Goal: Check status

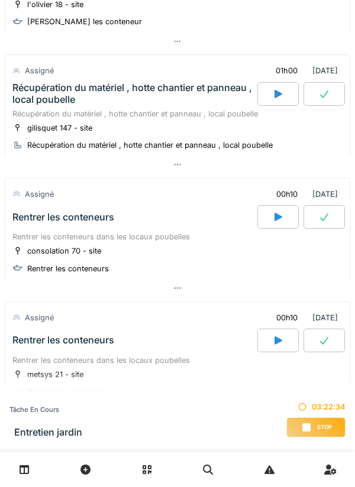
scroll to position [715, 0]
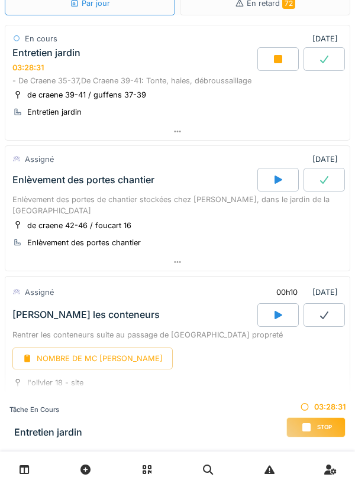
scroll to position [131, 0]
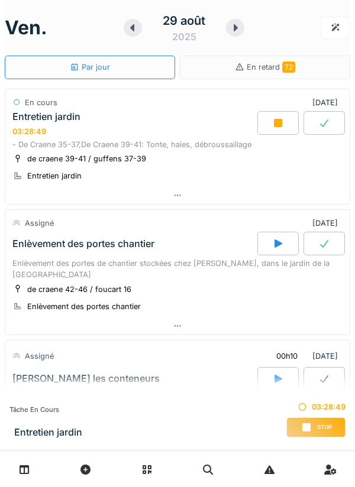
click at [283, 120] on icon at bounding box center [278, 122] width 12 height 9
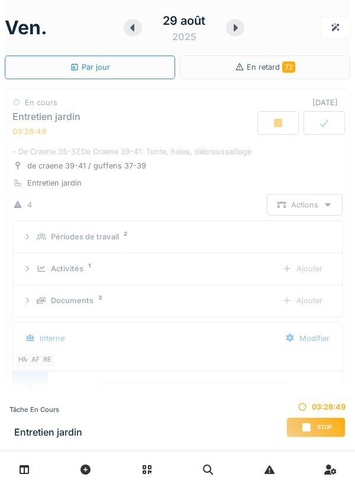
scroll to position [41, 0]
